Goal: Navigation & Orientation: Find specific page/section

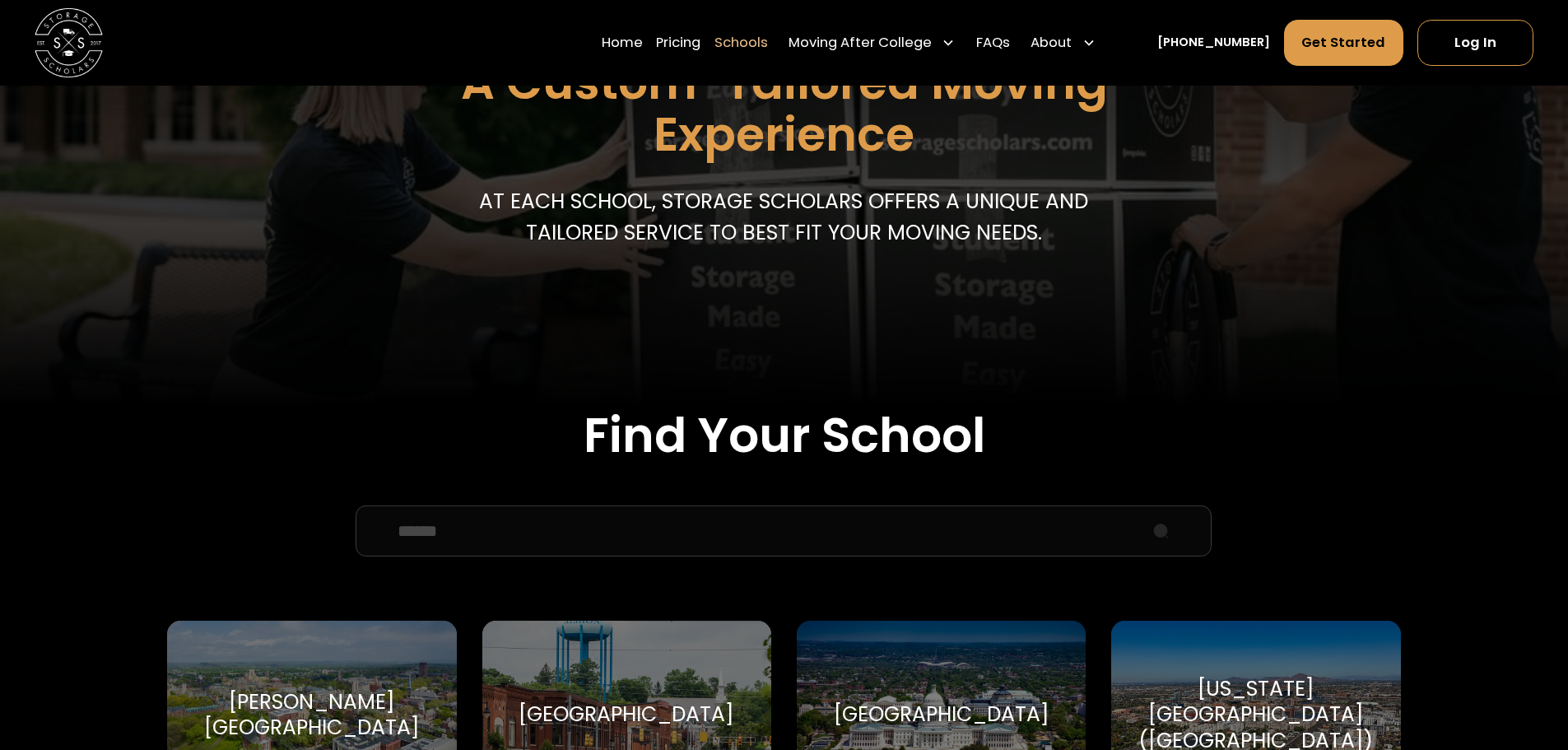
scroll to position [494, 0]
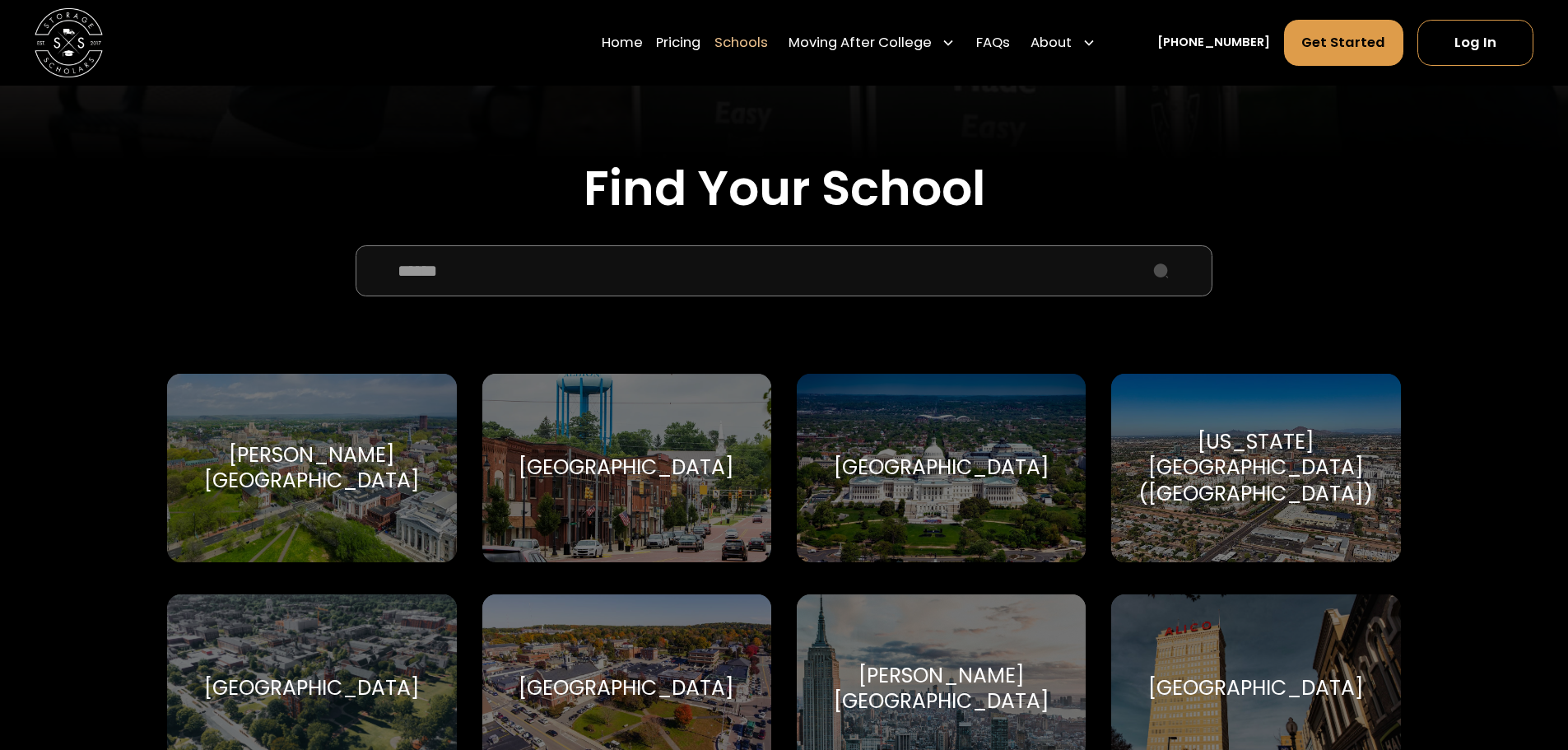
click at [629, 263] on input "School Select Form" at bounding box center [783, 271] width 856 height 51
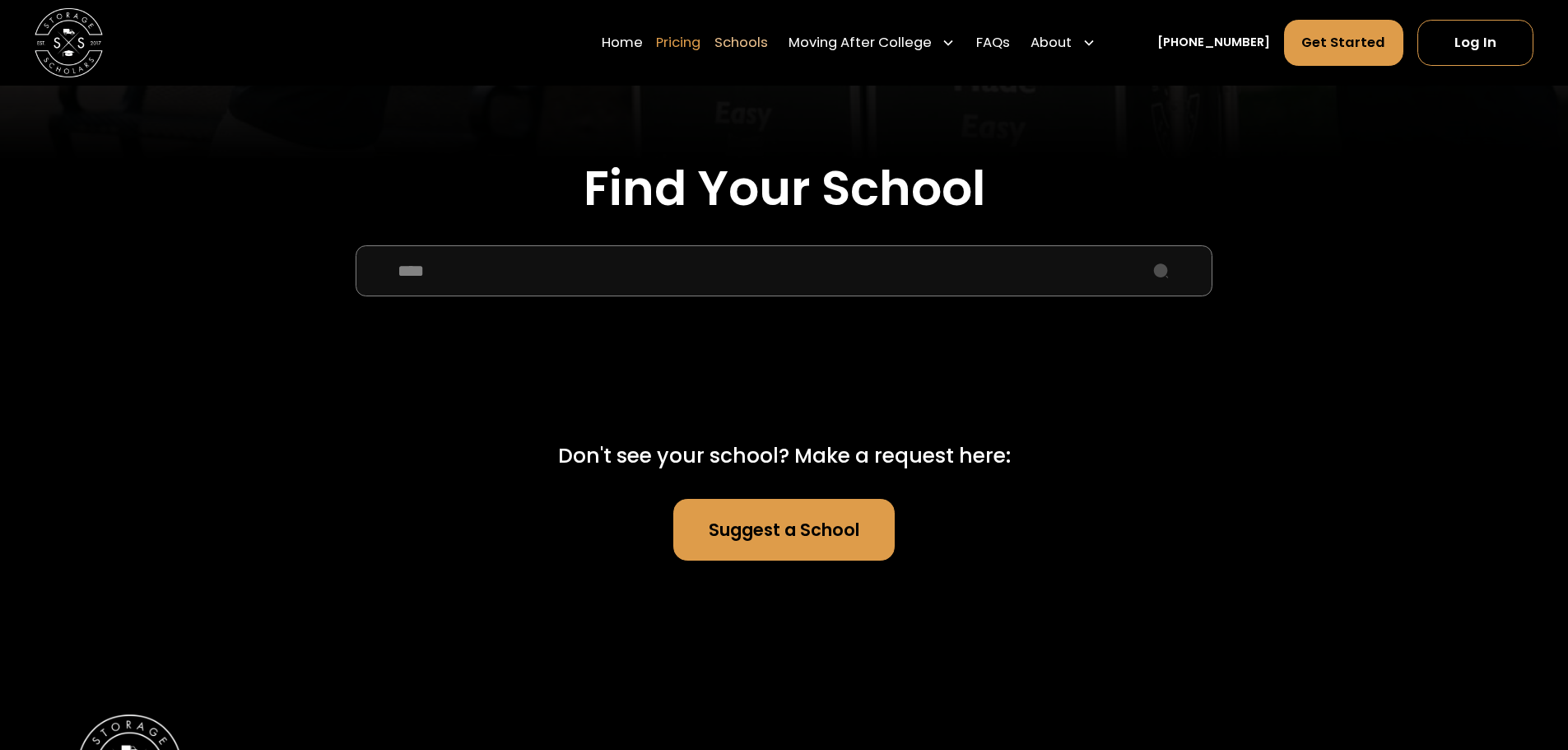
type input "****"
click at [701, 34] on link "Pricing" at bounding box center [677, 43] width 44 height 48
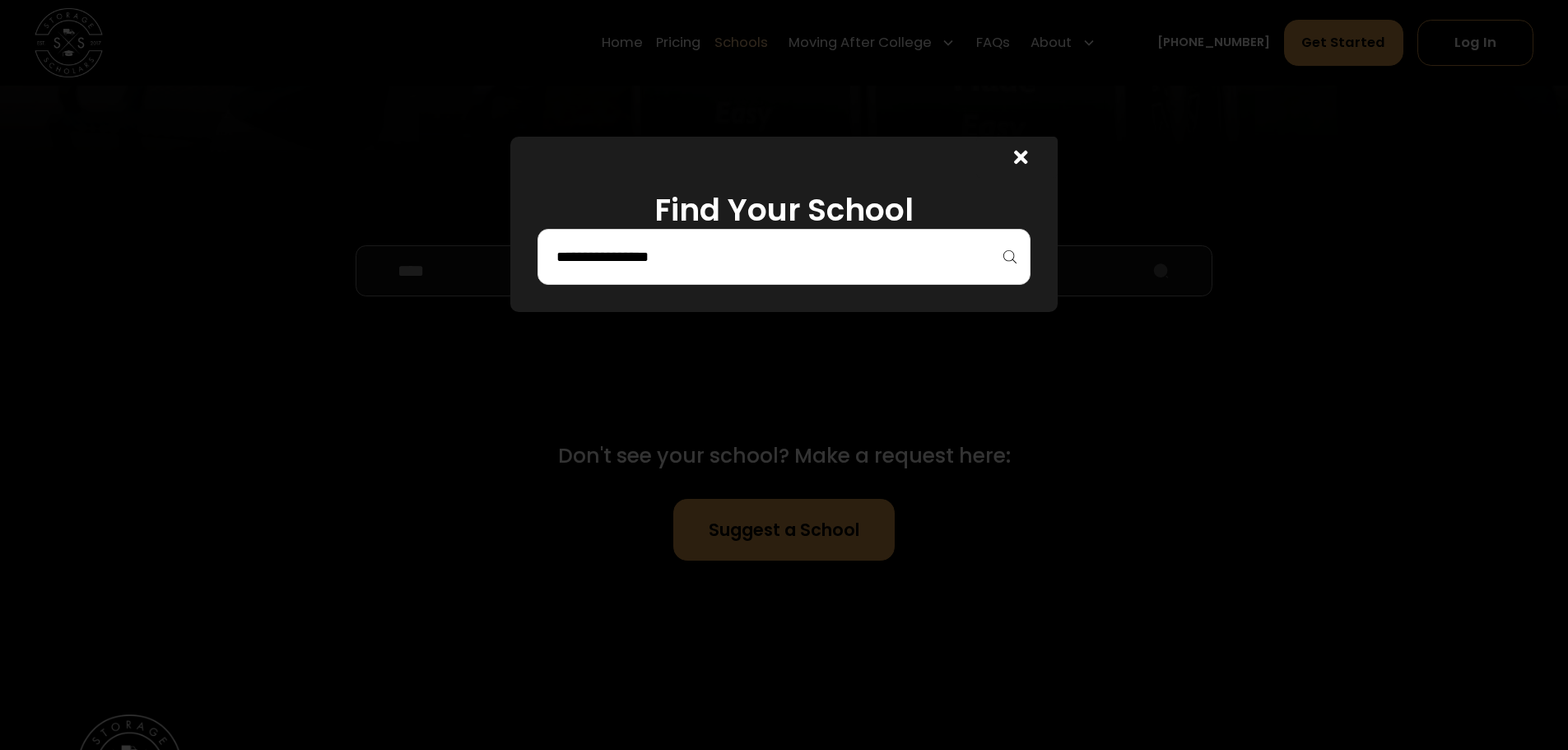
click at [777, 249] on input "search" at bounding box center [784, 257] width 459 height 28
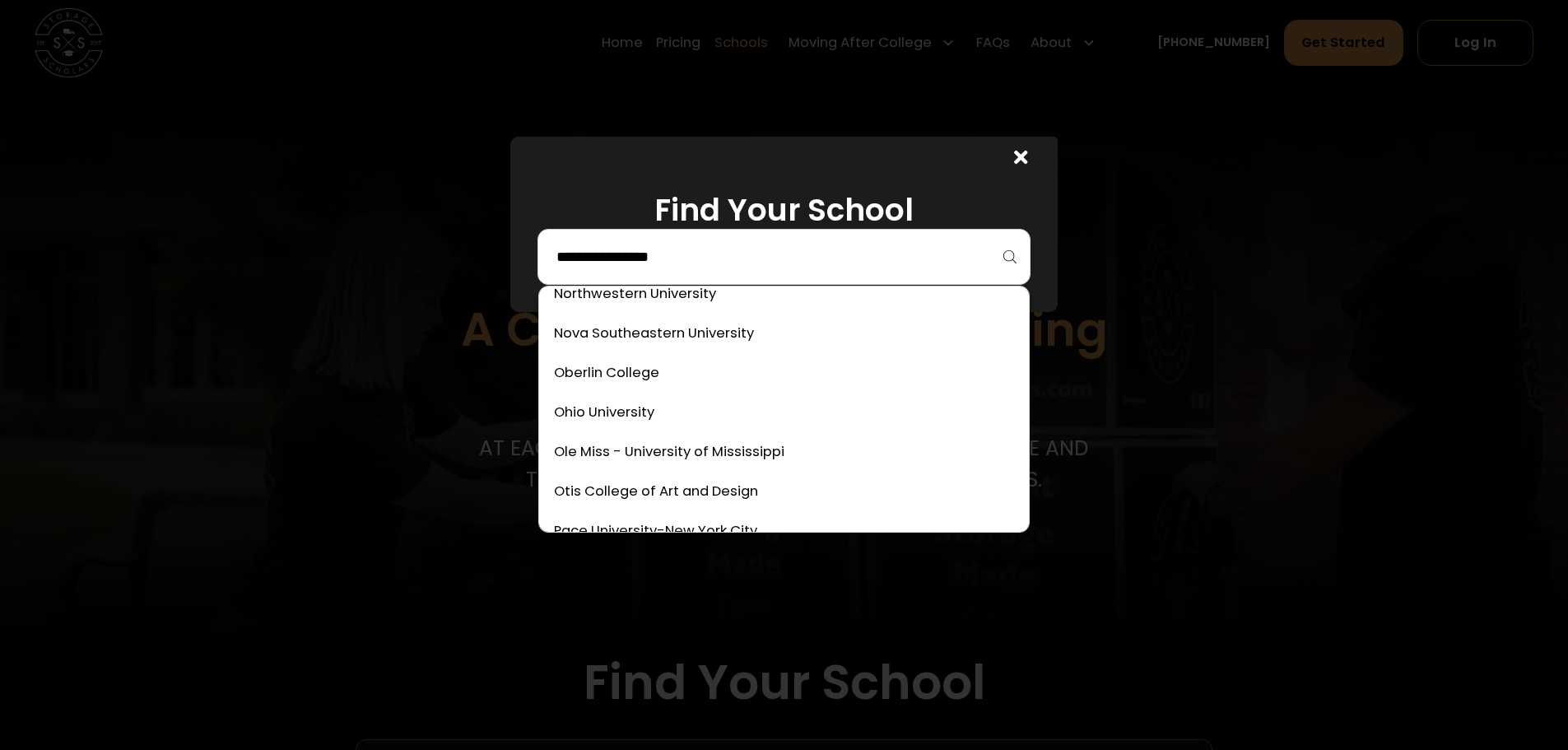
scroll to position [4607, 0]
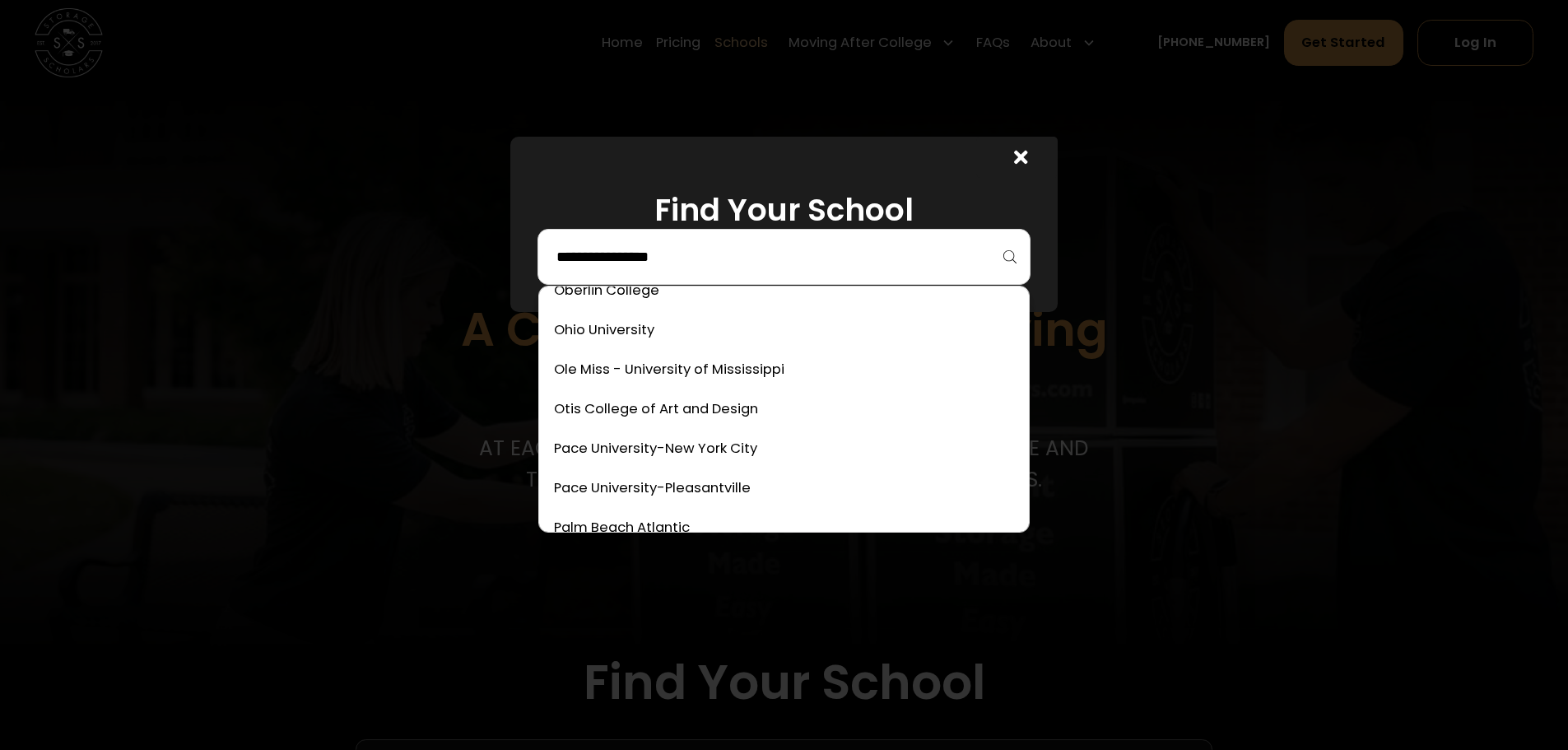
click at [1044, 156] on div at bounding box center [1017, 157] width 83 height 41
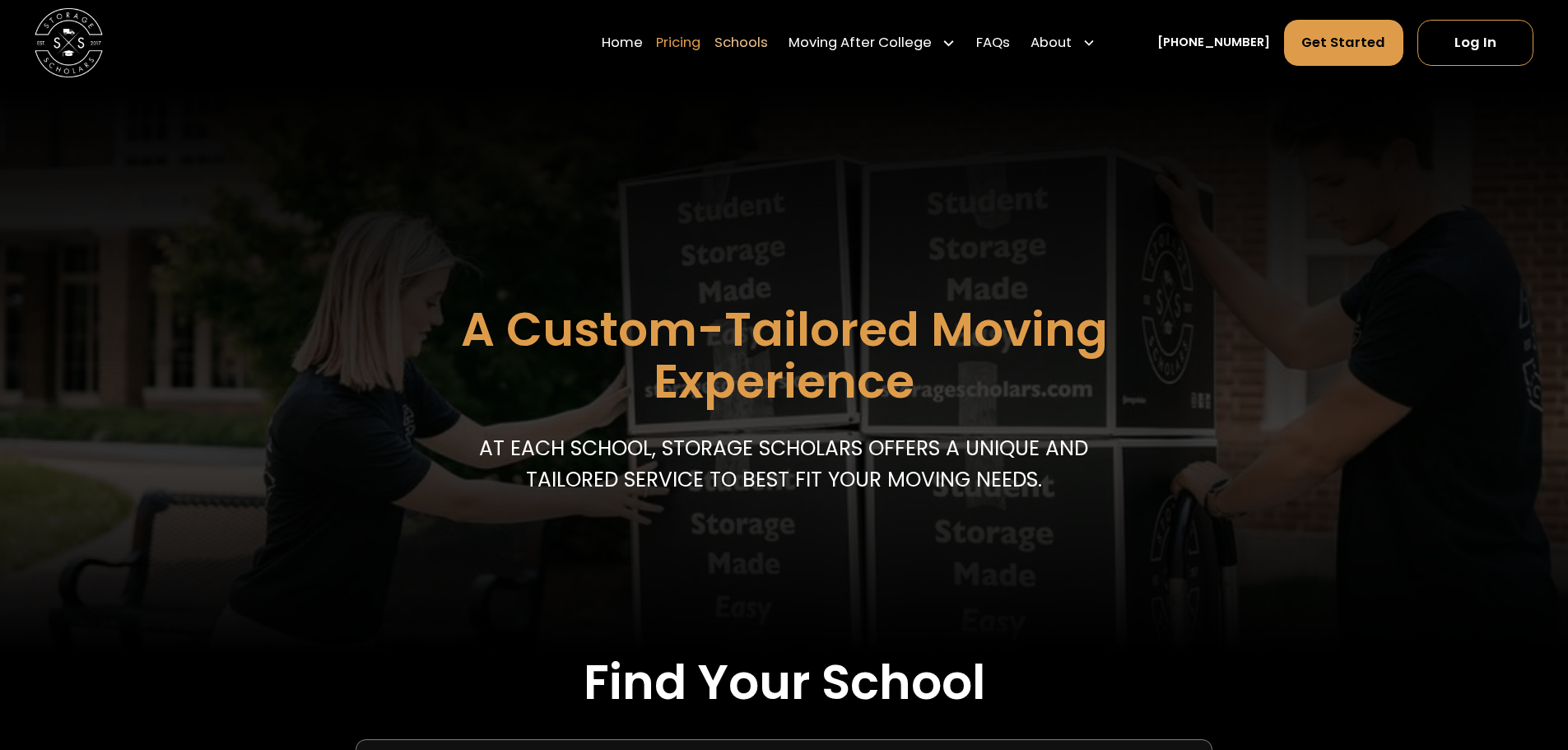
click at [701, 37] on link "Pricing" at bounding box center [677, 43] width 44 height 48
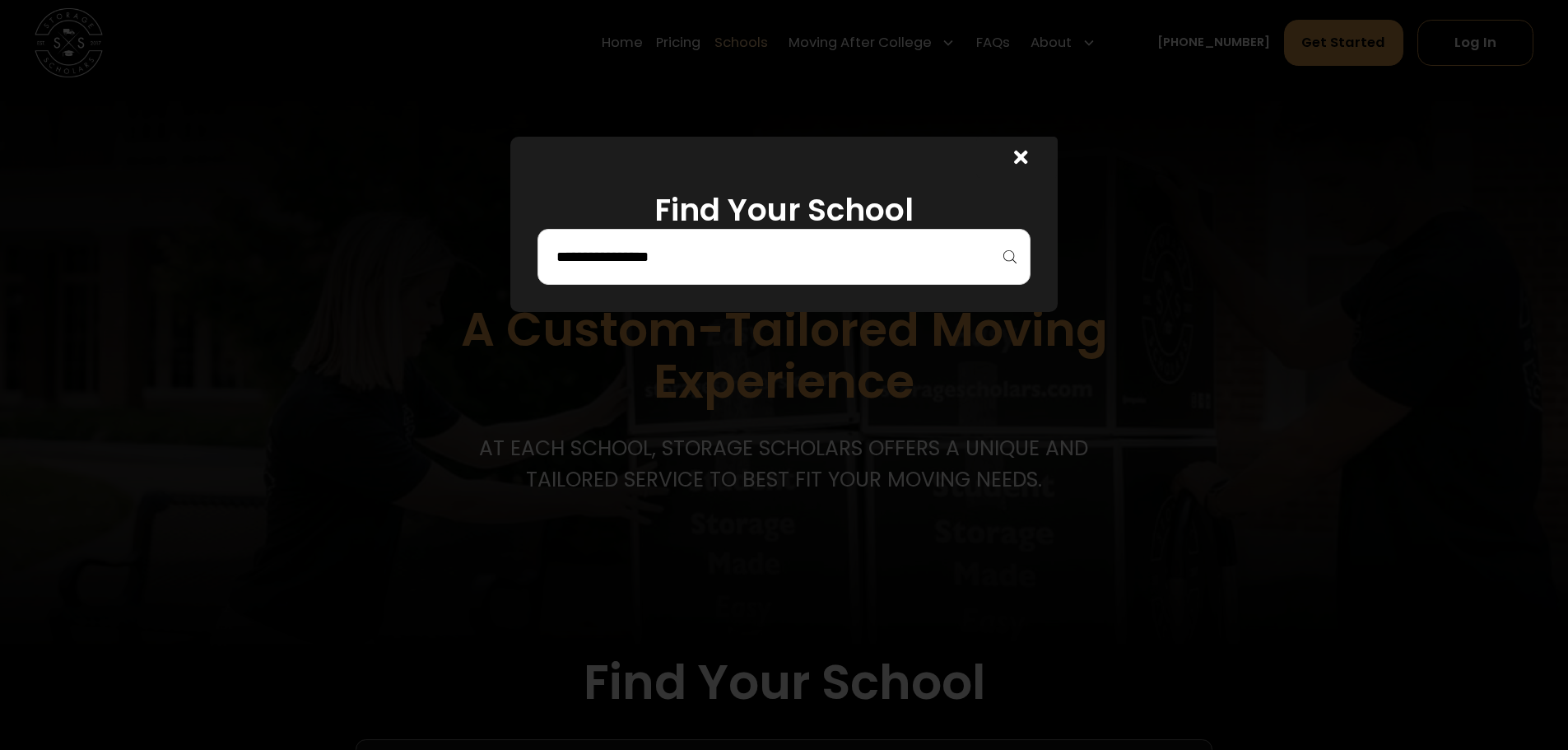
click at [855, 238] on div at bounding box center [784, 257] width 493 height 56
click at [841, 273] on div at bounding box center [784, 257] width 493 height 56
click at [838, 271] on input "search" at bounding box center [784, 257] width 459 height 28
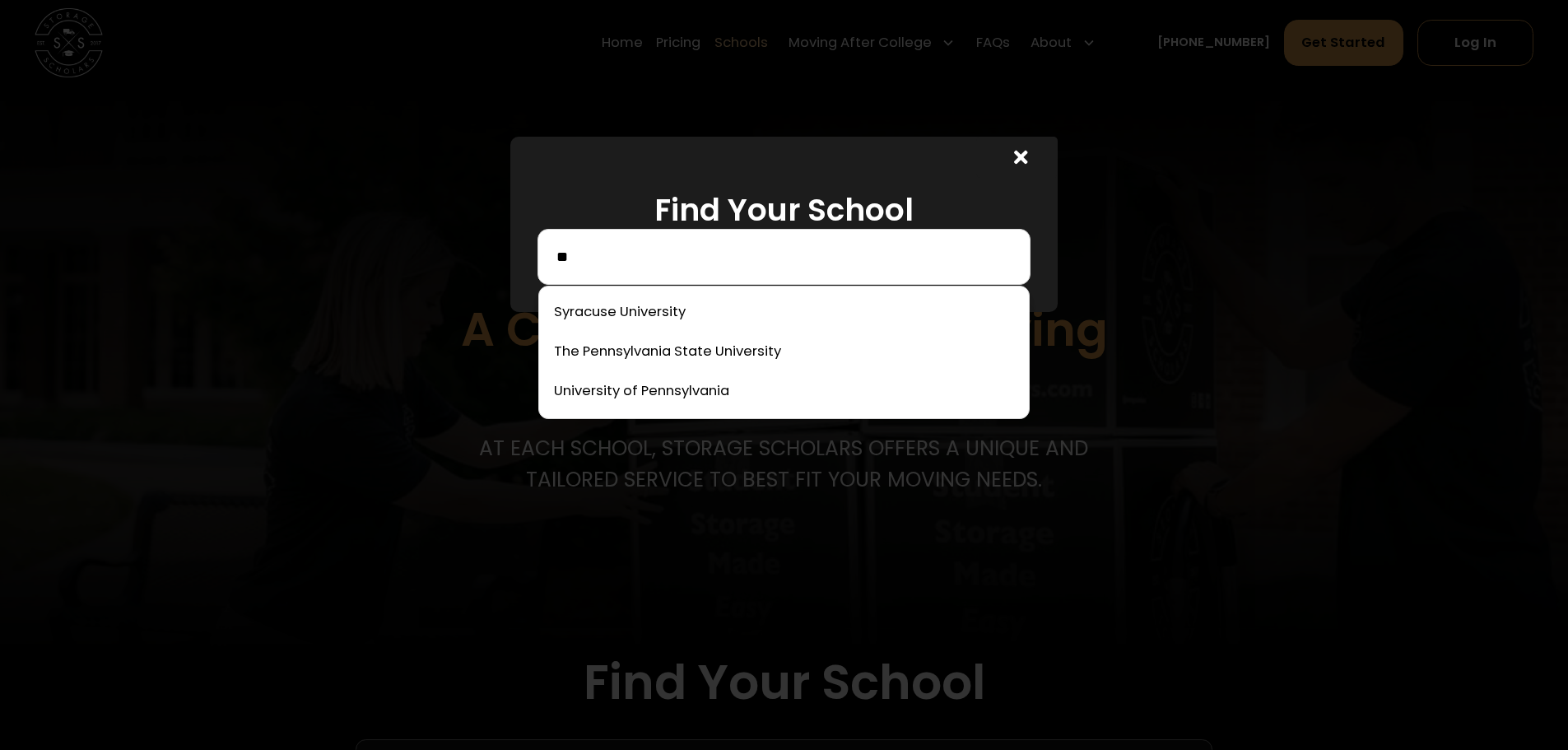
scroll to position [0, 0]
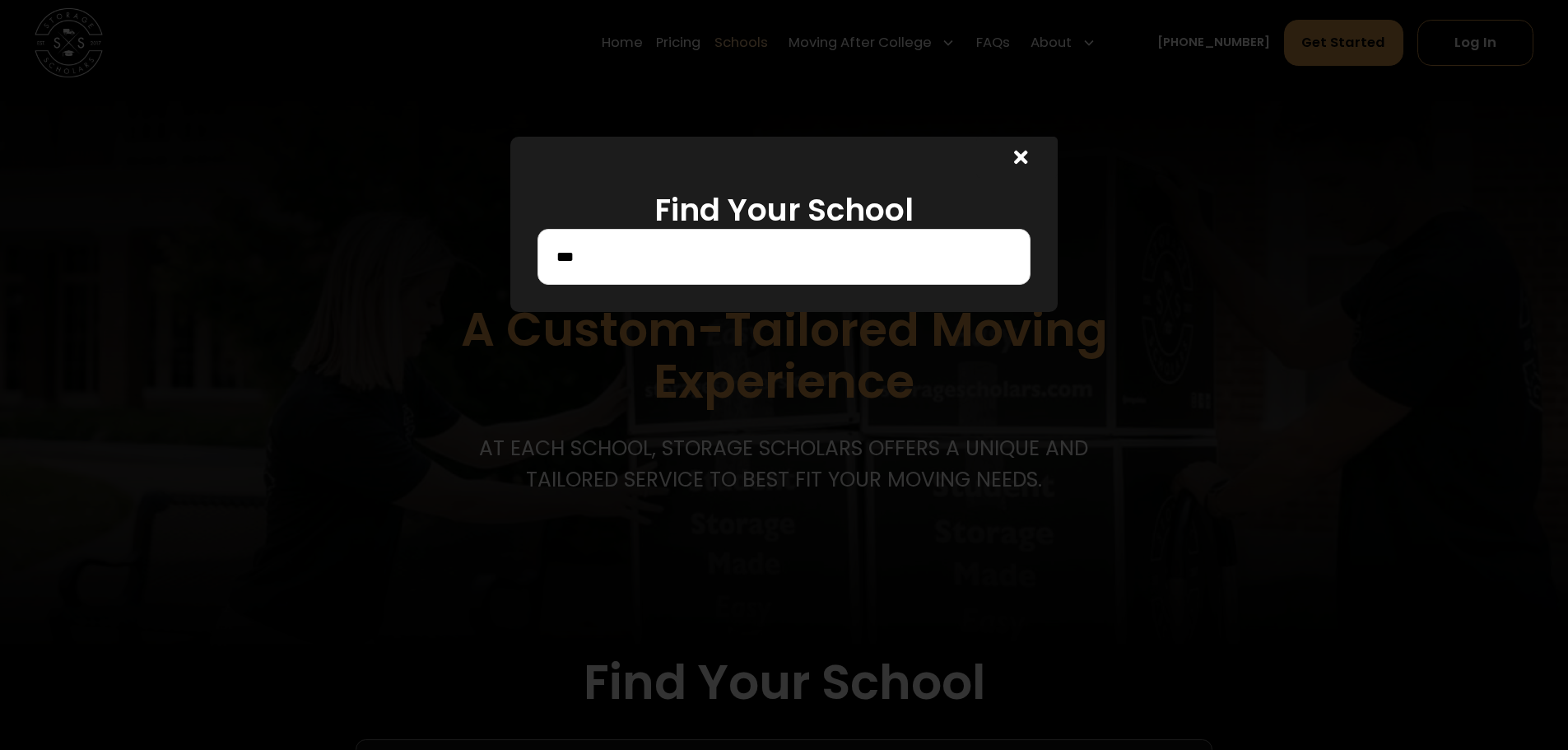
click at [822, 262] on input "***" at bounding box center [784, 257] width 459 height 28
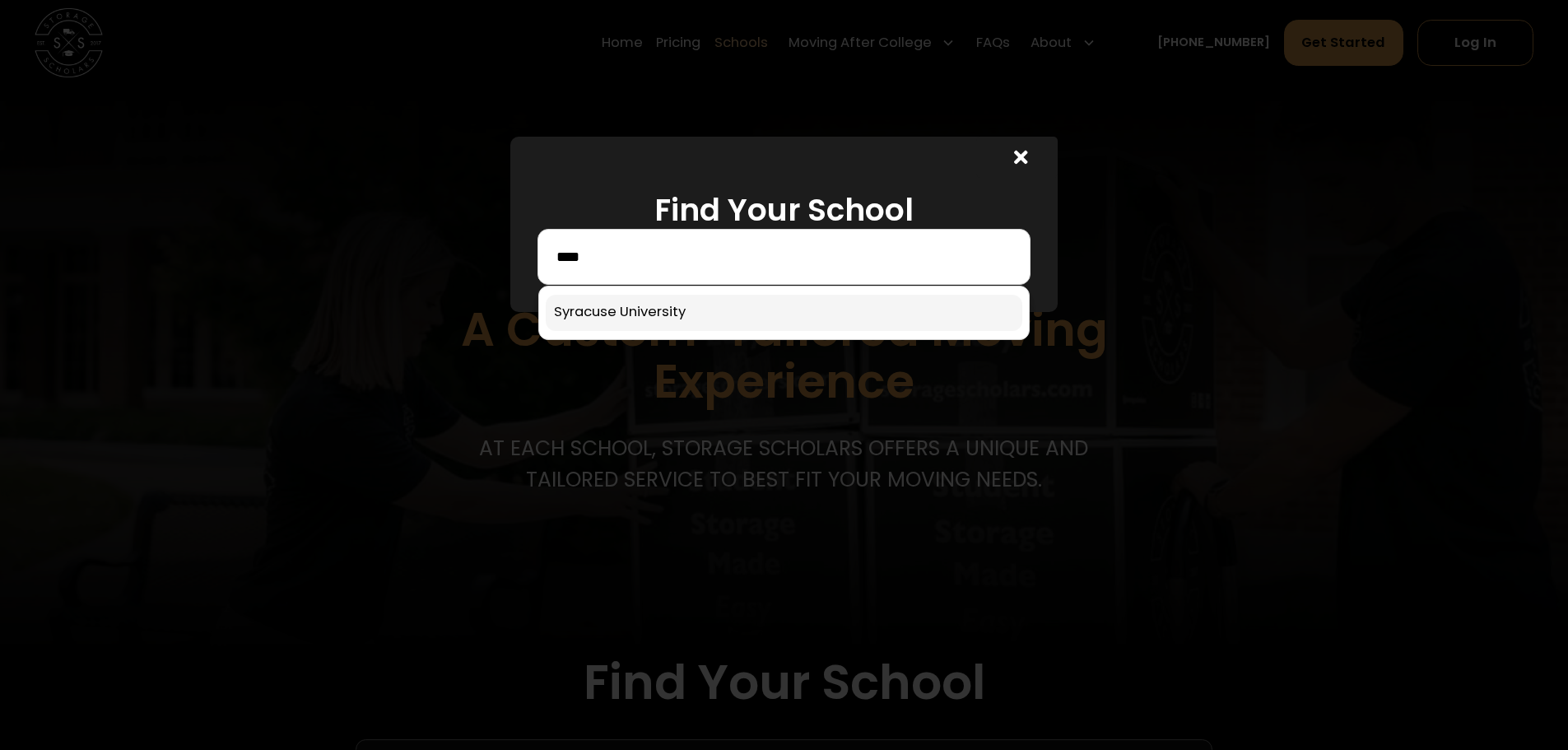
type input "****"
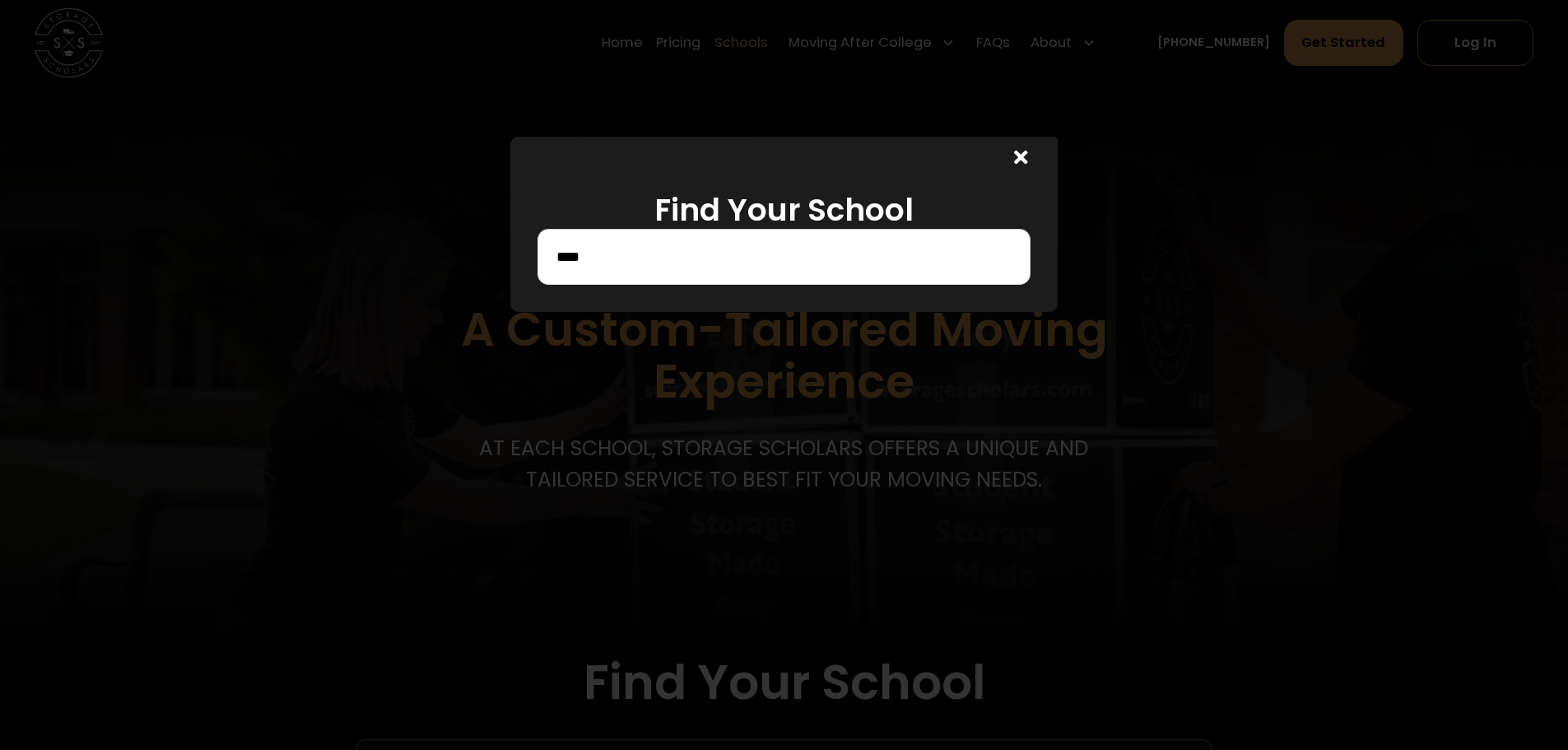
click at [1028, 147] on icon at bounding box center [1021, 157] width 14 height 20
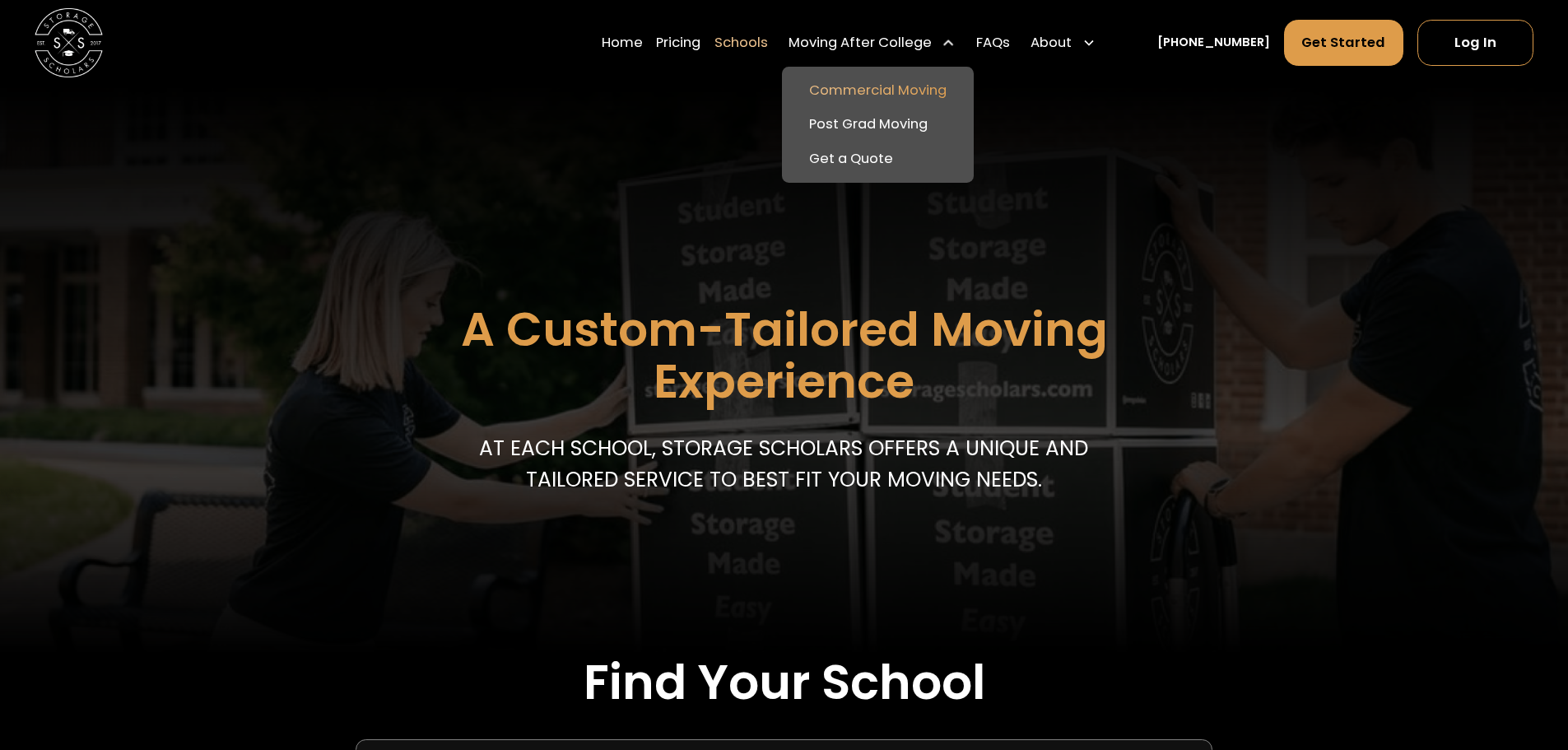
click at [862, 90] on link "Commercial Moving" at bounding box center [878, 91] width 178 height 35
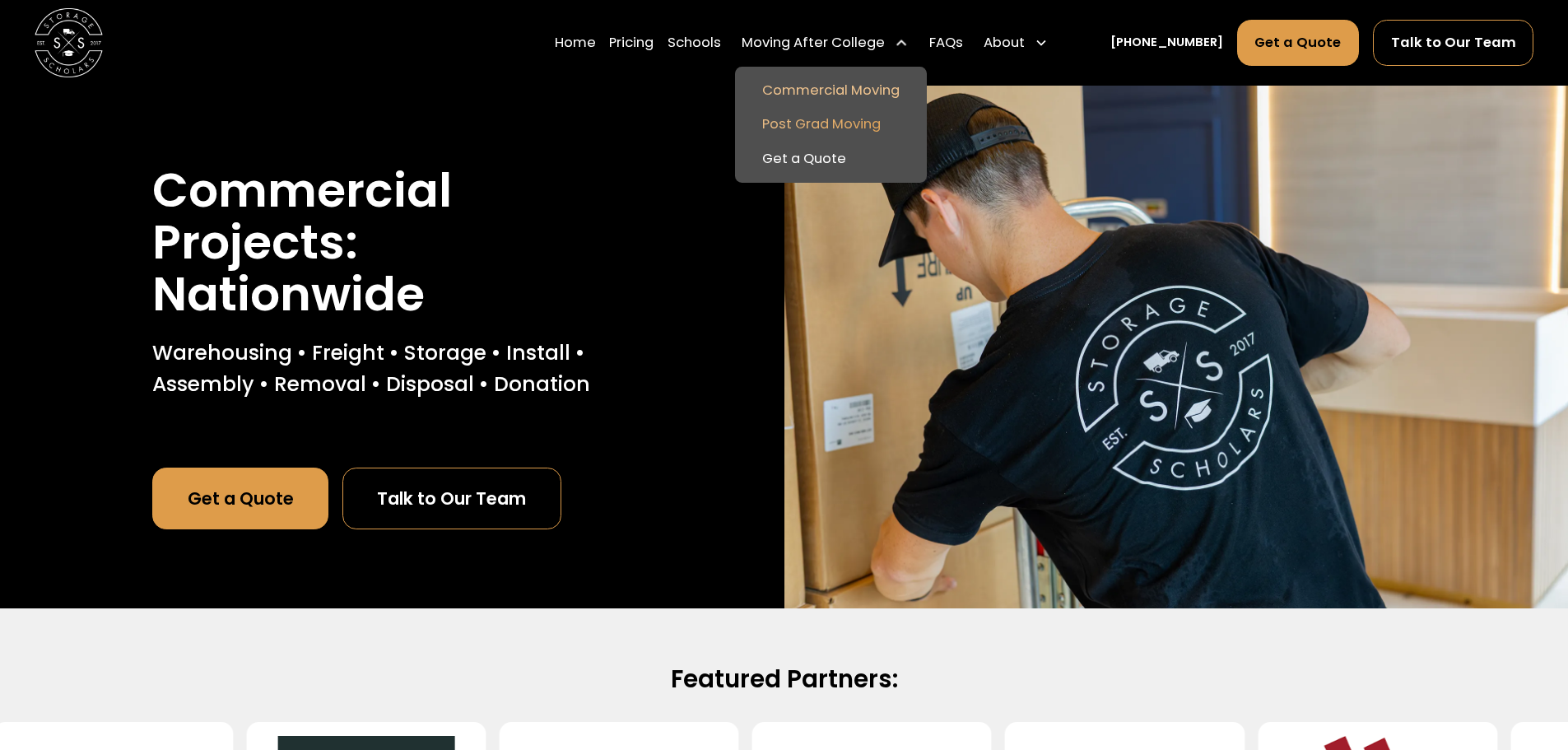
click at [848, 120] on link "Post Grad Moving" at bounding box center [831, 125] width 178 height 35
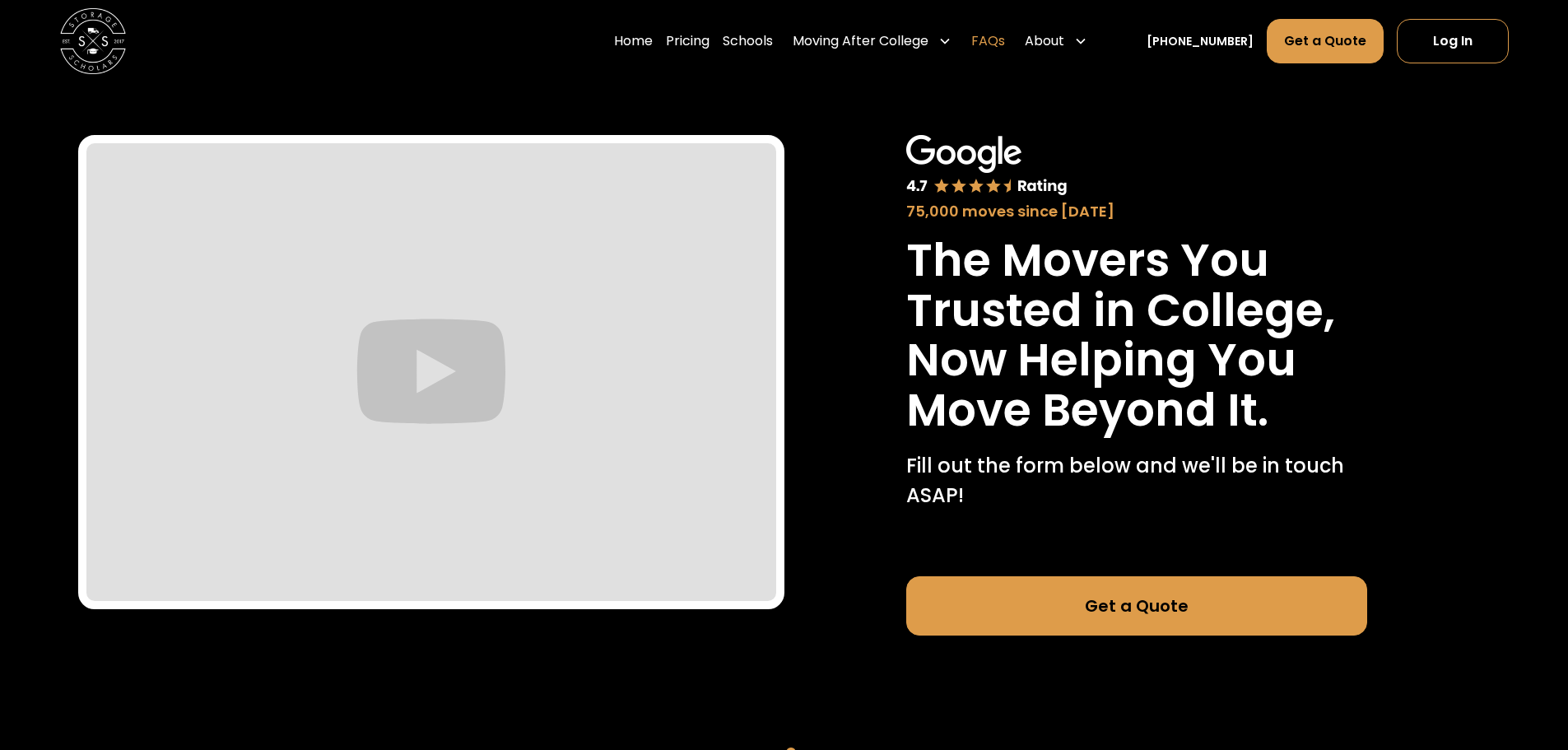
click at [1001, 47] on link "FAQs" at bounding box center [988, 41] width 34 height 46
